Goal: Task Accomplishment & Management: Manage account settings

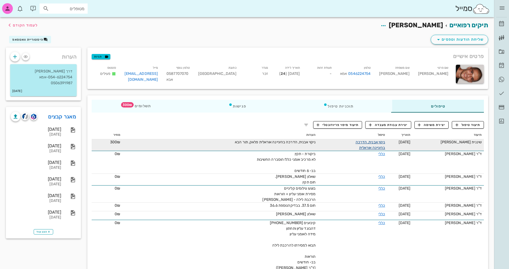
click at [367, 142] on link "ניקוי אבנית, הדרכה בהיגיינה אוראלית" at bounding box center [371, 145] width 30 height 10
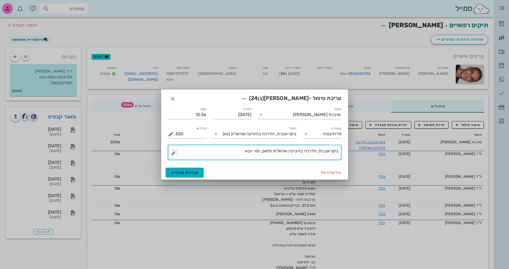
drag, startPoint x: 274, startPoint y: 151, endPoint x: 264, endPoint y: 152, distance: 10.2
click at [264, 152] on textarea "ניקוי אבנית, הדרכה בהיגיינה אוראלית פלאק, תור הבא" at bounding box center [256, 153] width 163 height 13
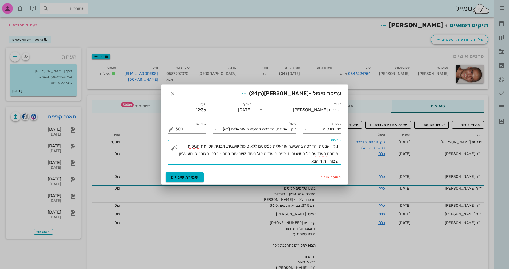
click at [308, 164] on textarea "ניקוי אבנית, הדרכה בהיגיינה אוראלית כ6שנים ללא טיפול שיננית, אבנית על ותת חניכי…" at bounding box center [256, 153] width 163 height 22
type textarea "ניקוי אבנית, הדרכה בהיגיינה אוראלית כ6שנים ללא טיפול שיננית, אבנית על ותת חניכי…"
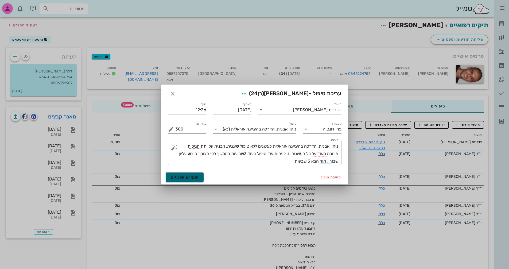
click at [188, 177] on span "שמירת שינויים" at bounding box center [185, 177] width 28 height 5
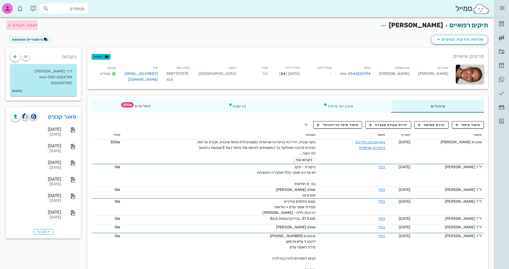
click at [15, 24] on span "לעמוד הקודם" at bounding box center [25, 25] width 25 height 5
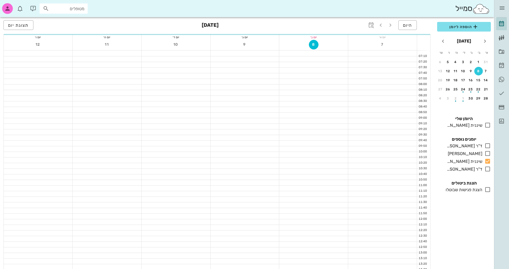
scroll to position [146, 0]
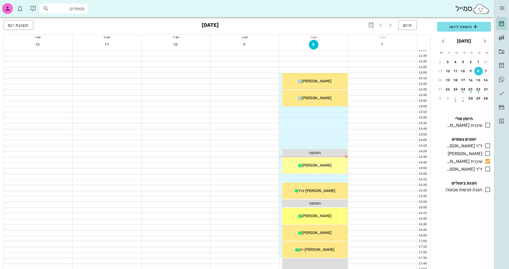
drag, startPoint x: 317, startPoint y: 84, endPoint x: 197, endPoint y: 118, distance: 123.9
click at [197, 118] on div at bounding box center [176, 121] width 69 height 6
click at [331, 80] on div "[PERSON_NAME]" at bounding box center [314, 81] width 65 height 6
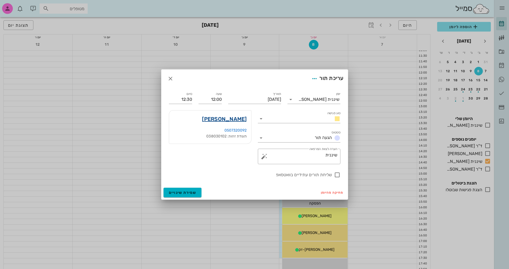
click at [236, 119] on link "[PERSON_NAME]" at bounding box center [224, 119] width 45 height 9
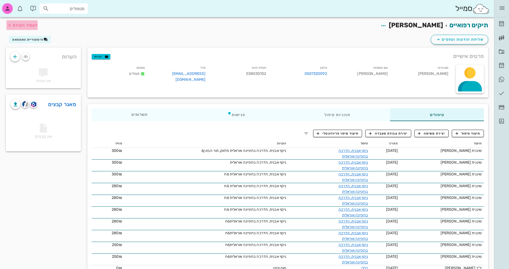
click at [22, 24] on span "לעמוד הקודם" at bounding box center [25, 25] width 25 height 5
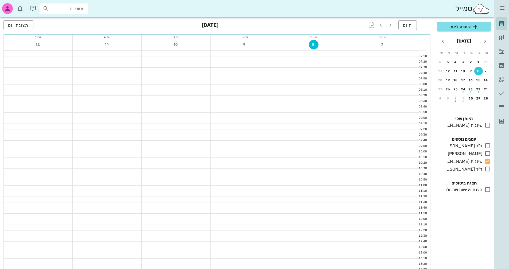
scroll to position [146, 0]
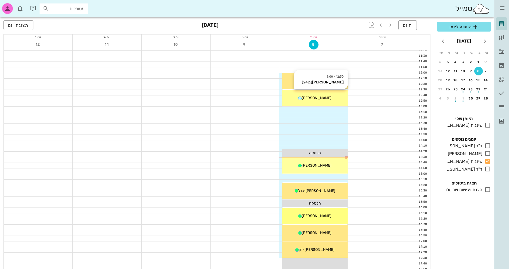
click at [302, 98] on icon at bounding box center [299, 97] width 3 height 3
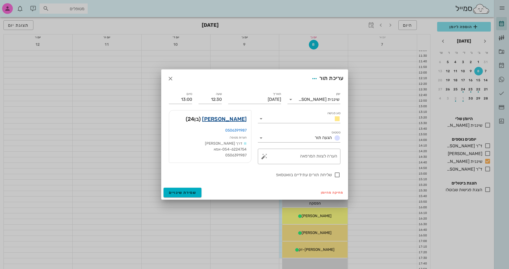
click at [235, 120] on link "[PERSON_NAME]" at bounding box center [224, 119] width 45 height 9
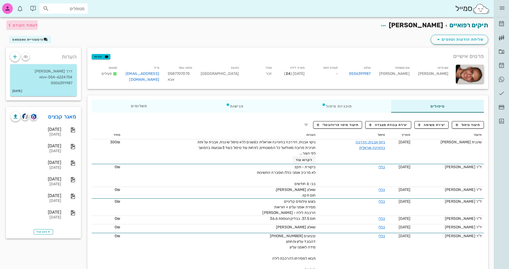
click at [34, 25] on span "לעמוד הקודם" at bounding box center [25, 25] width 25 height 5
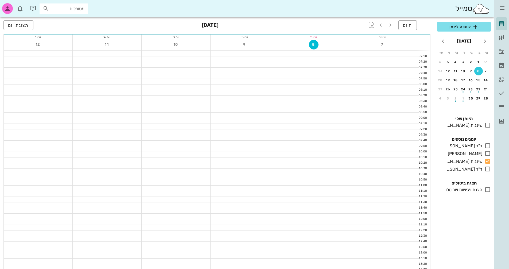
scroll to position [146, 0]
